Goal: Task Accomplishment & Management: Manage account settings

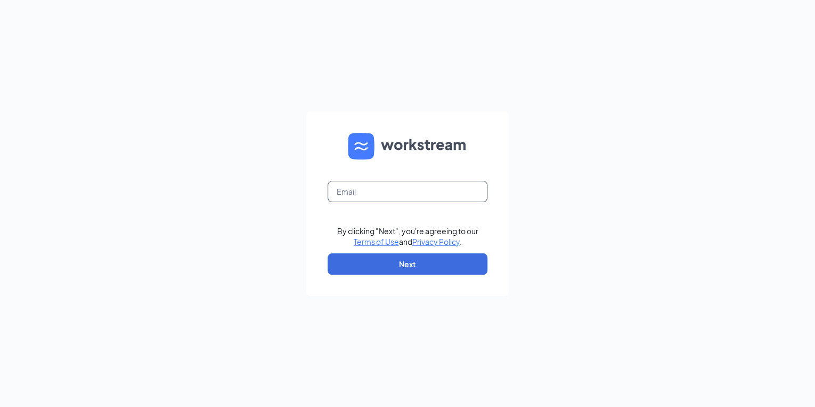
click at [394, 195] on input "text" at bounding box center [408, 191] width 160 height 21
type input "[EMAIL_ADDRESS][DOMAIN_NAME]"
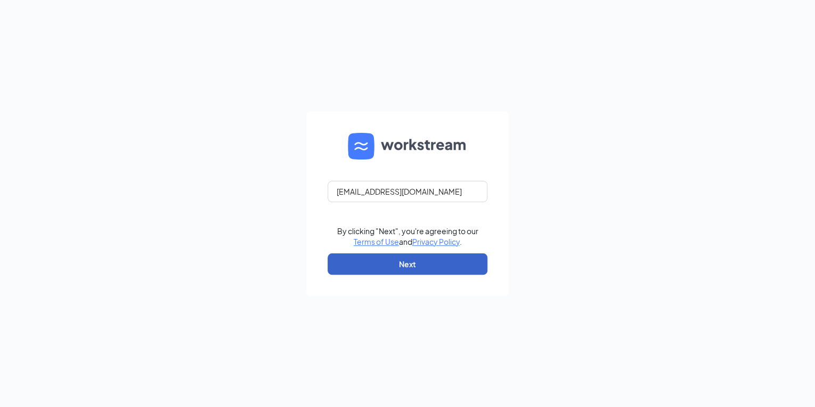
click at [377, 260] on button "Next" at bounding box center [408, 263] width 160 height 21
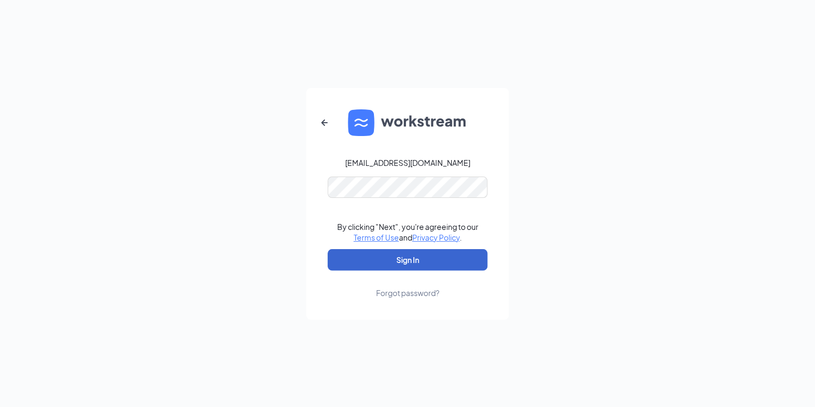
click at [348, 266] on button "Sign In" at bounding box center [408, 259] width 160 height 21
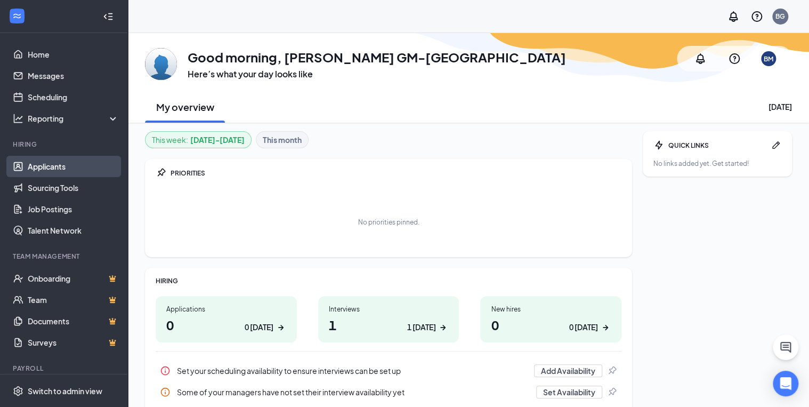
click at [64, 166] on link "Applicants" at bounding box center [73, 166] width 91 height 21
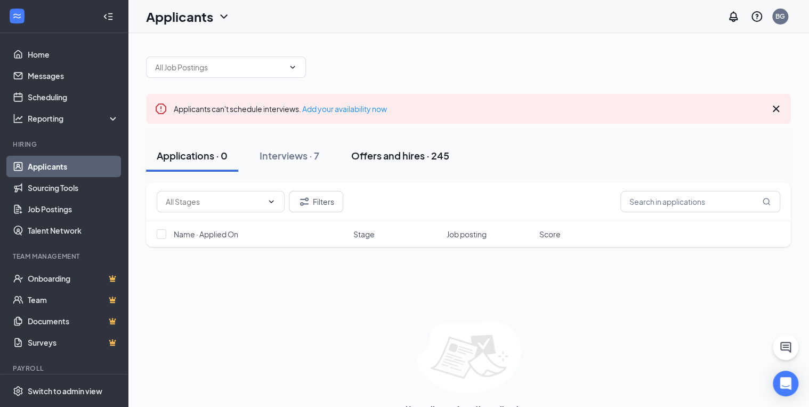
click at [373, 159] on div "Offers and hires · 245" at bounding box center [400, 155] width 98 height 13
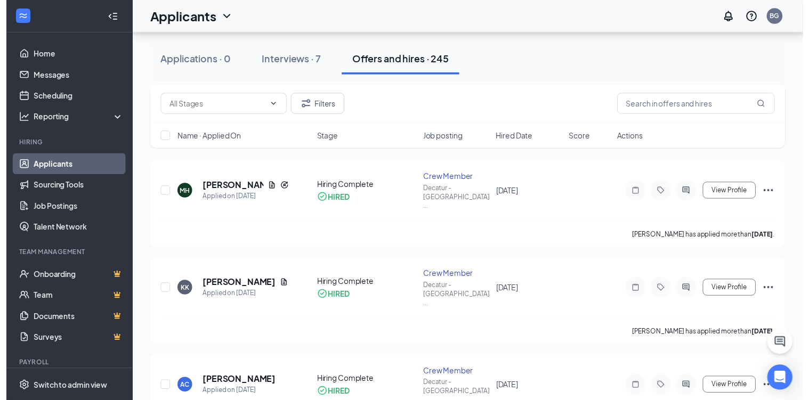
scroll to position [298, 0]
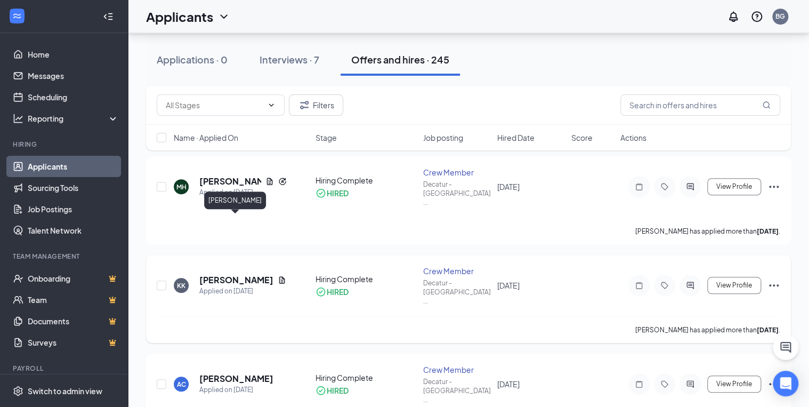
click at [226, 211] on div "Kaitlynn Kramer" at bounding box center [235, 202] width 62 height 22
click at [224, 274] on h5 "Kaitlynn Kramer" at bounding box center [236, 280] width 74 height 12
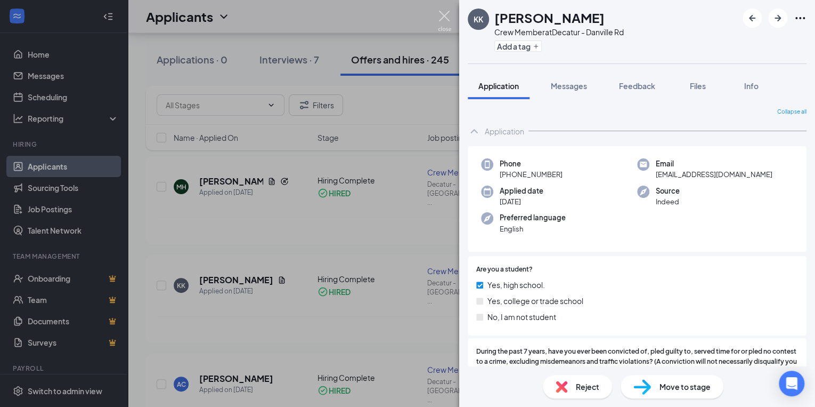
click at [445, 15] on img at bounding box center [444, 21] width 13 height 21
